Goal: Task Accomplishment & Management: Use online tool/utility

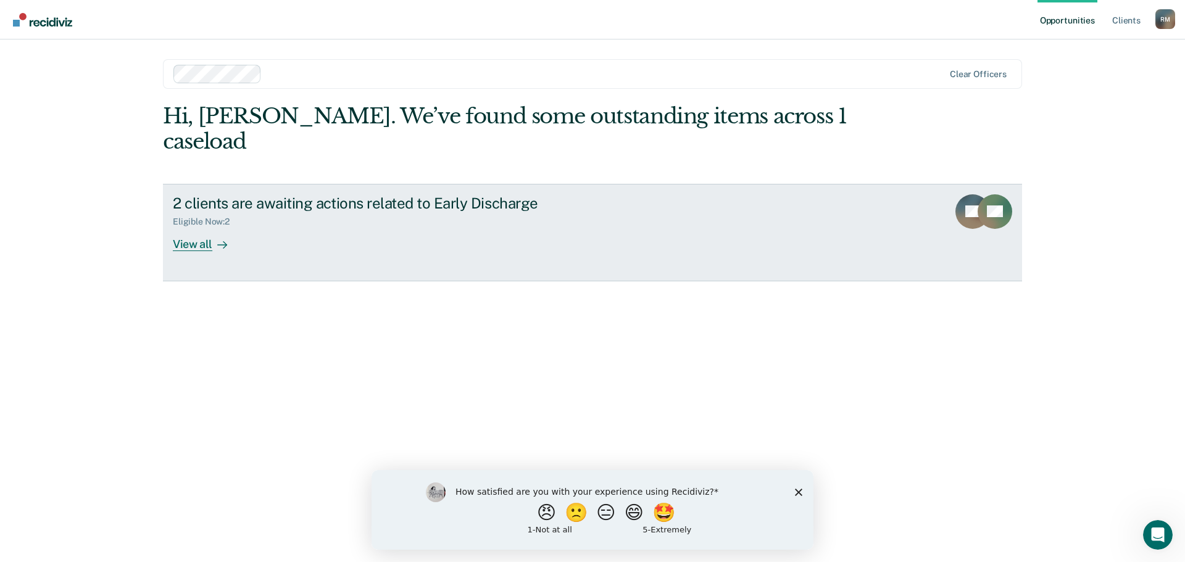
click at [959, 190] on icon at bounding box center [973, 204] width 41 height 28
